Goal: Submit feedback/report problem

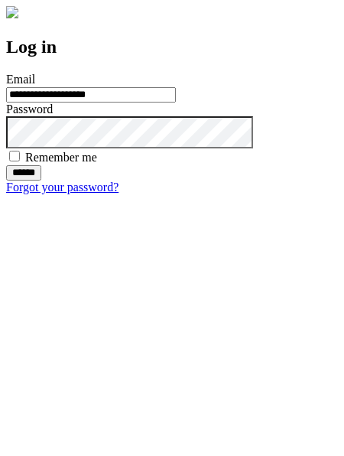
type input "**********"
click at [41, 181] on input "******" at bounding box center [23, 172] width 35 height 15
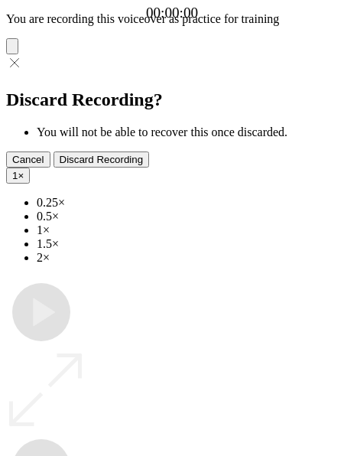
type input "**********"
